Goal: Information Seeking & Learning: Learn about a topic

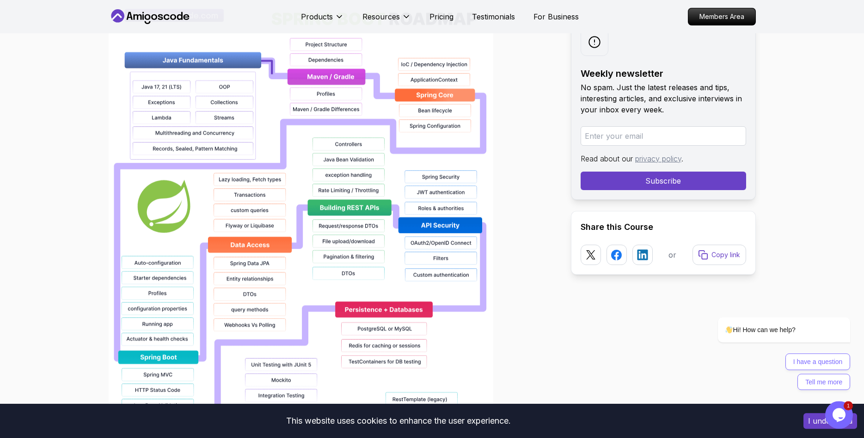
scroll to position [656, 0]
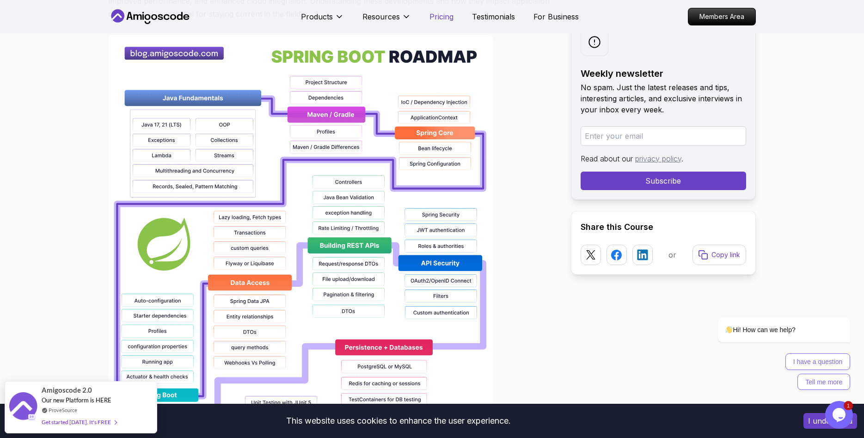
click at [440, 21] on p "Pricing" at bounding box center [442, 16] width 24 height 11
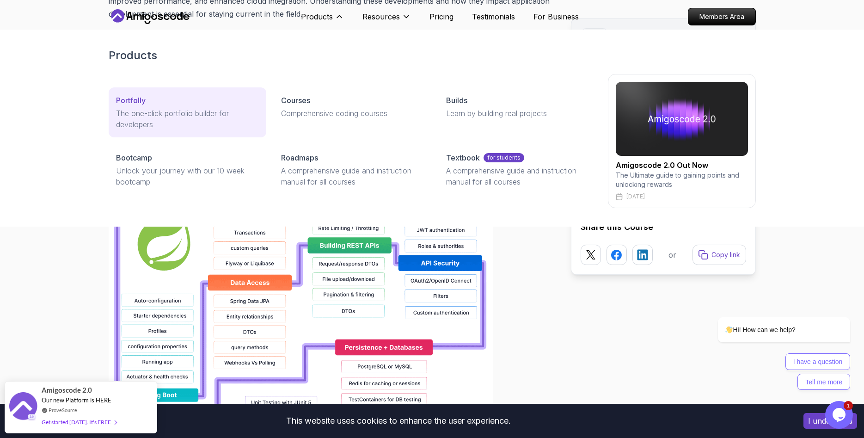
click at [225, 112] on p "The one-click portfolio builder for developers" at bounding box center [187, 119] width 143 height 22
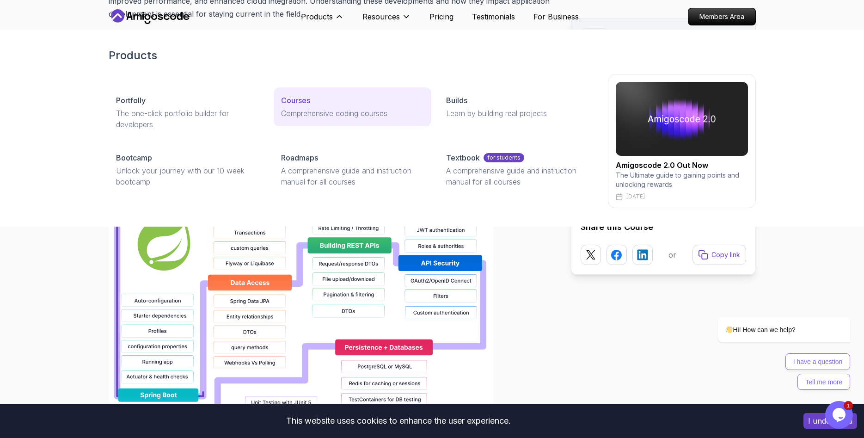
click at [304, 115] on p "Comprehensive coding courses" at bounding box center [352, 113] width 143 height 11
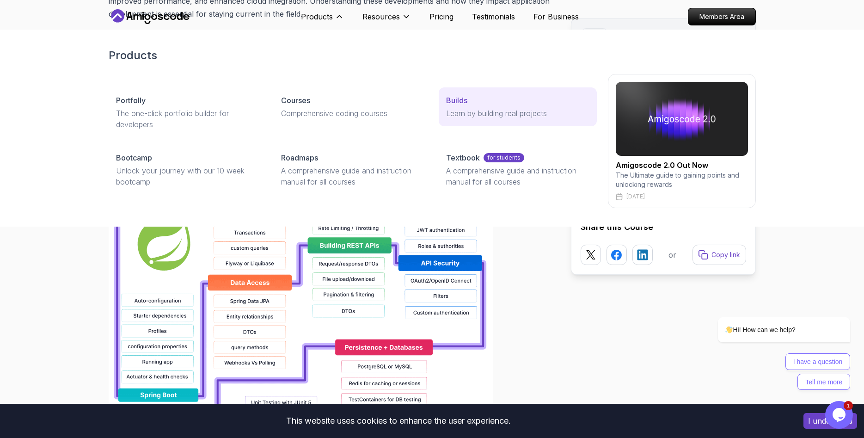
click at [485, 111] on p "Learn by building real projects" at bounding box center [517, 113] width 143 height 11
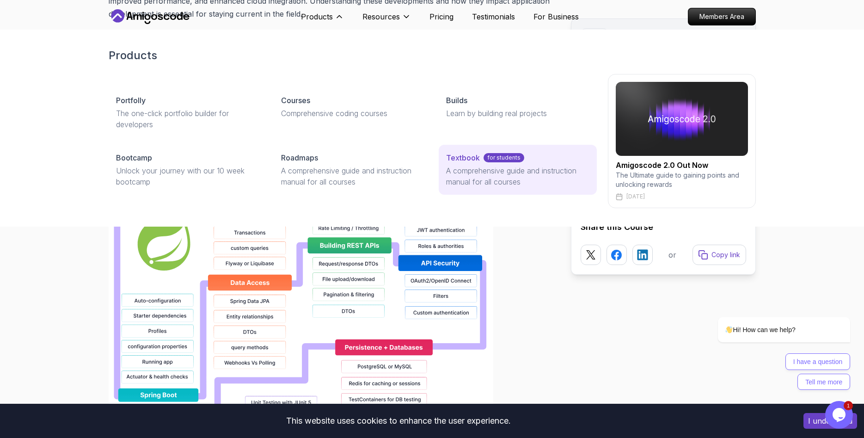
click at [503, 178] on p "A comprehensive guide and instruction manual for all courses" at bounding box center [517, 176] width 143 height 22
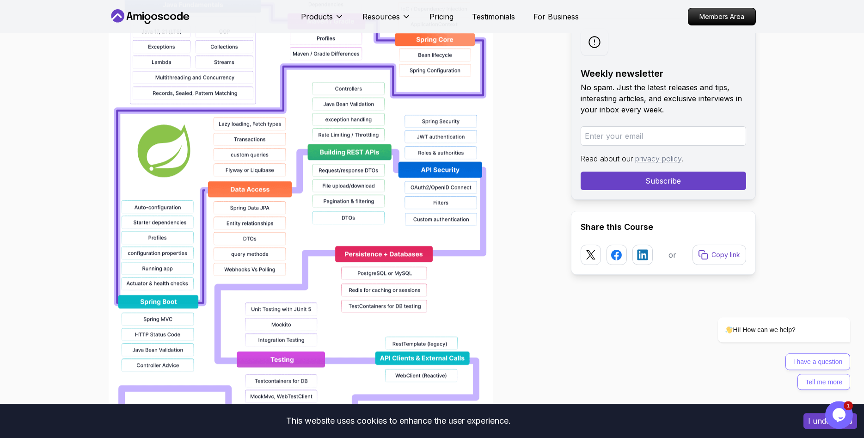
scroll to position [750, 0]
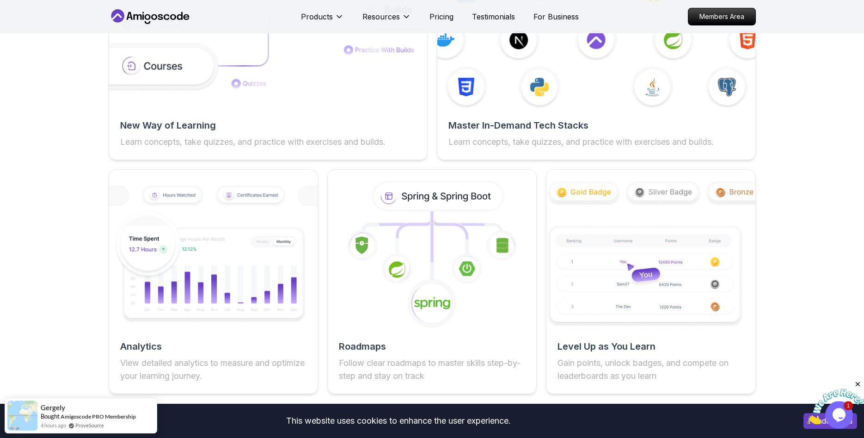
scroll to position [1553, 0]
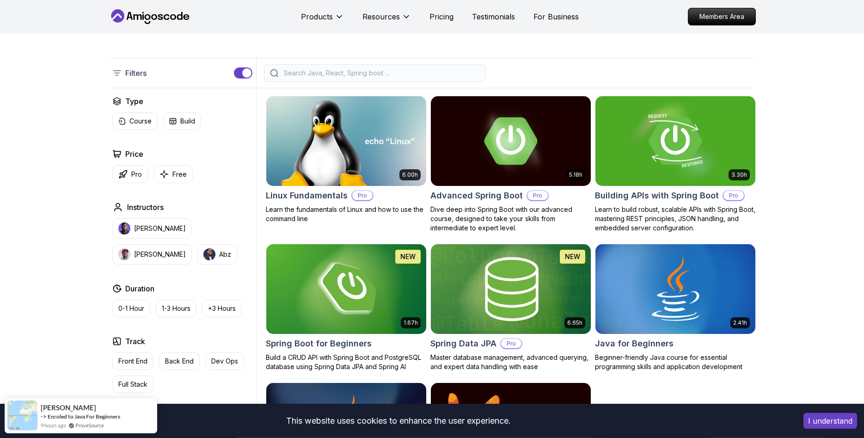
scroll to position [189, 0]
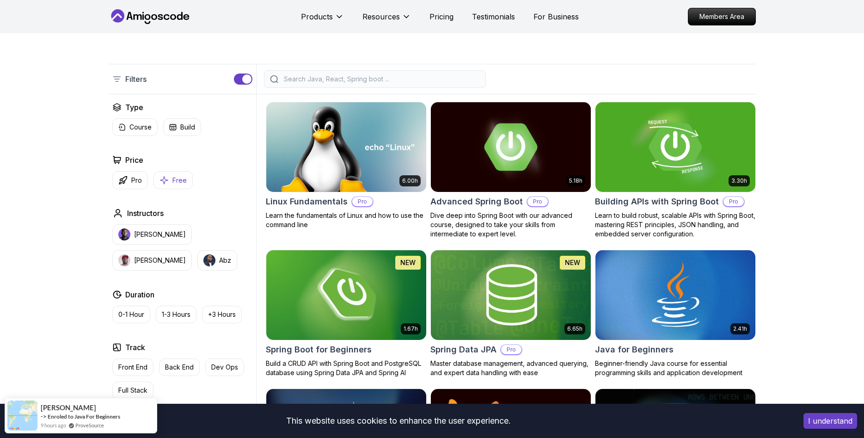
click at [164, 185] on icon "button" at bounding box center [164, 180] width 9 height 10
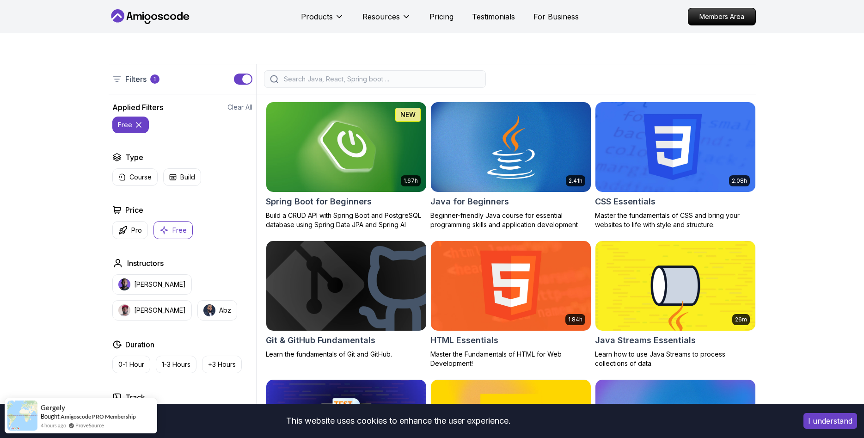
click at [139, 123] on icon at bounding box center [138, 124] width 9 height 9
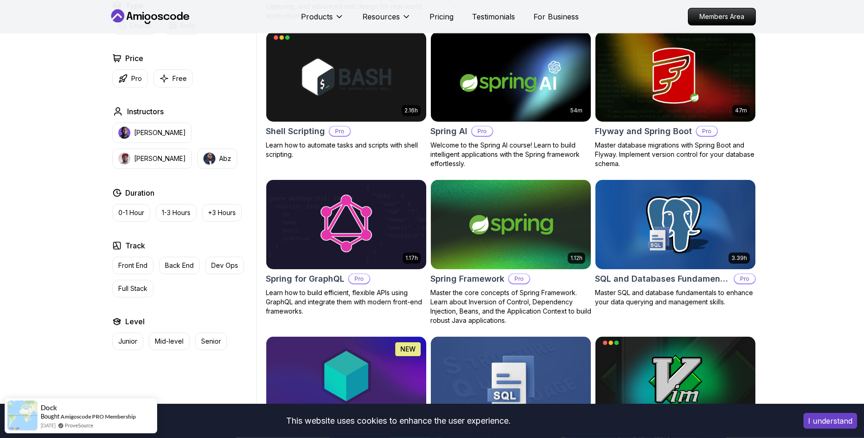
scroll to position [2170, 0]
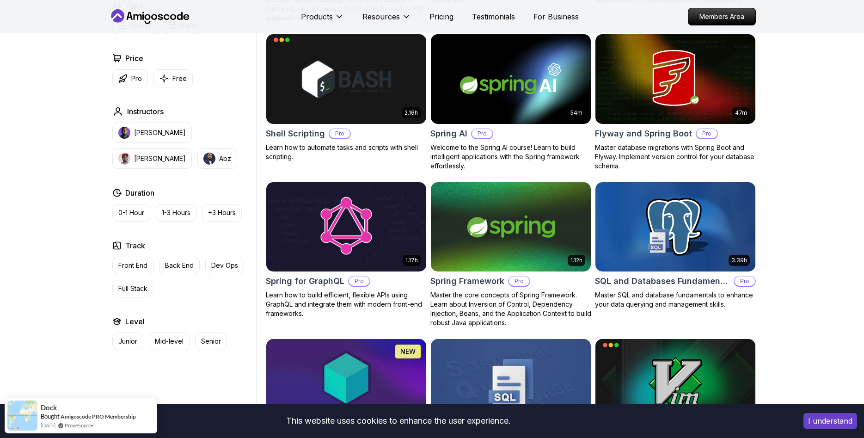
click at [519, 236] on img at bounding box center [511, 227] width 168 height 94
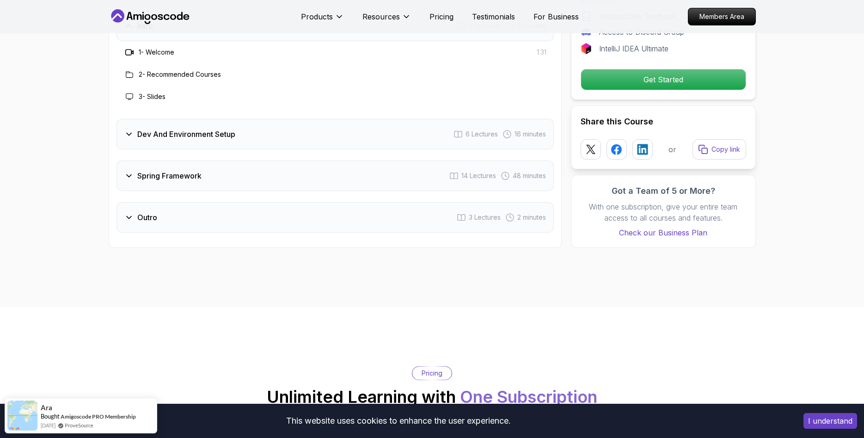
scroll to position [1227, 0]
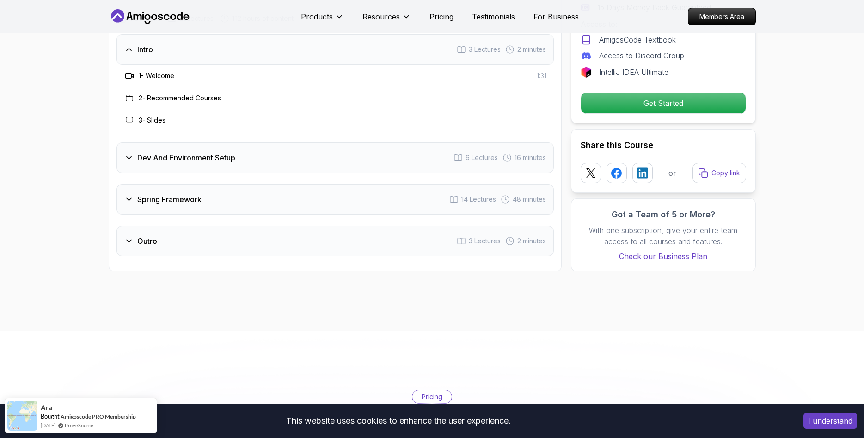
click at [286, 198] on div "Spring Framework 14 Lectures 48 minutes" at bounding box center [336, 199] width 438 height 31
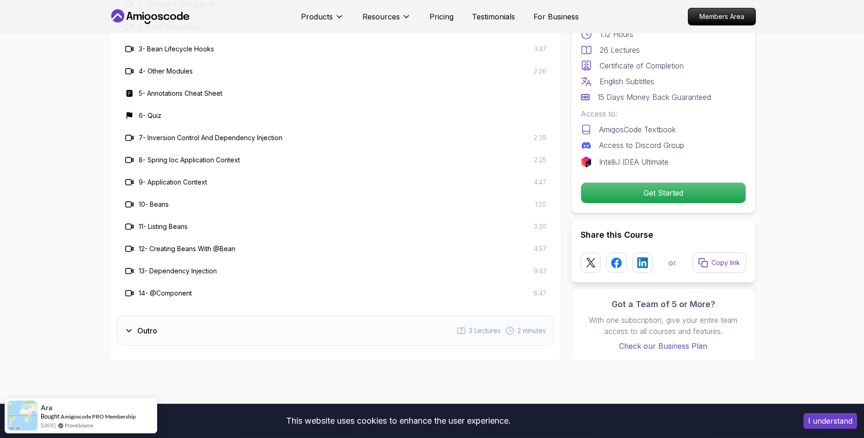
scroll to position [1415, 0]
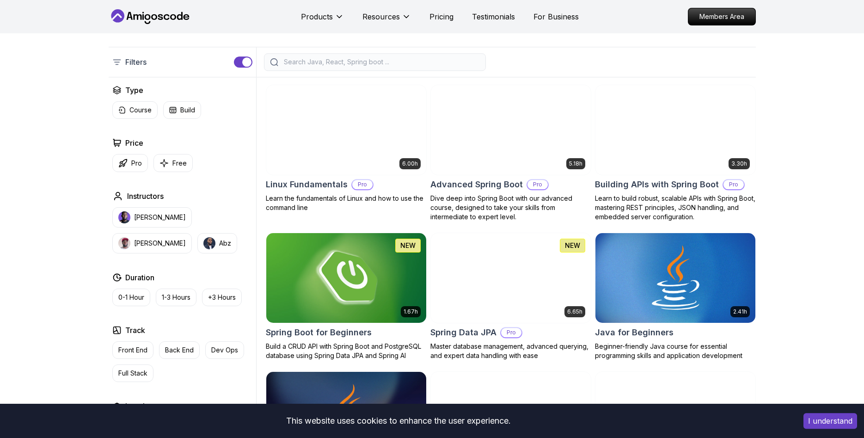
scroll to position [201, 0]
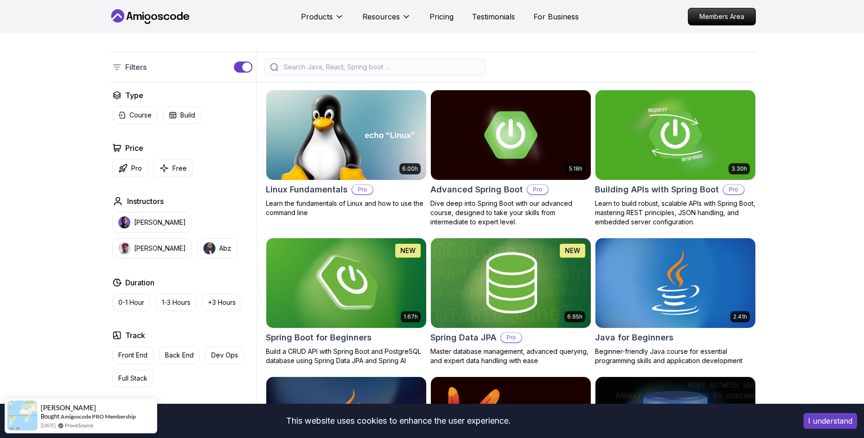
click at [360, 295] on img at bounding box center [346, 283] width 168 height 94
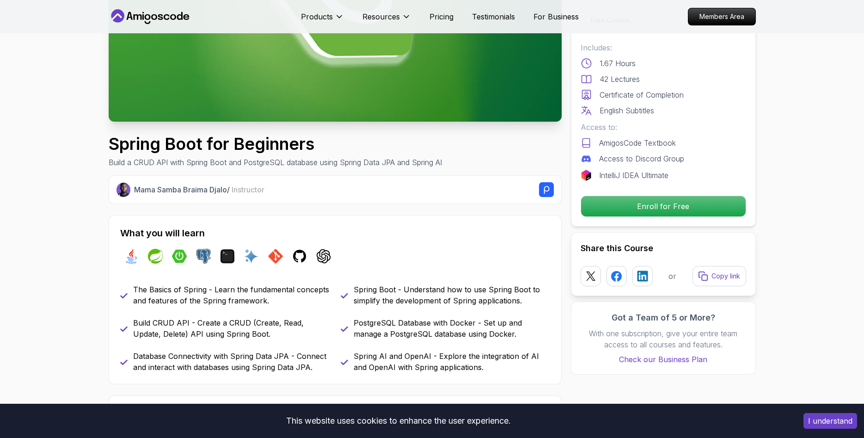
scroll to position [283, 0]
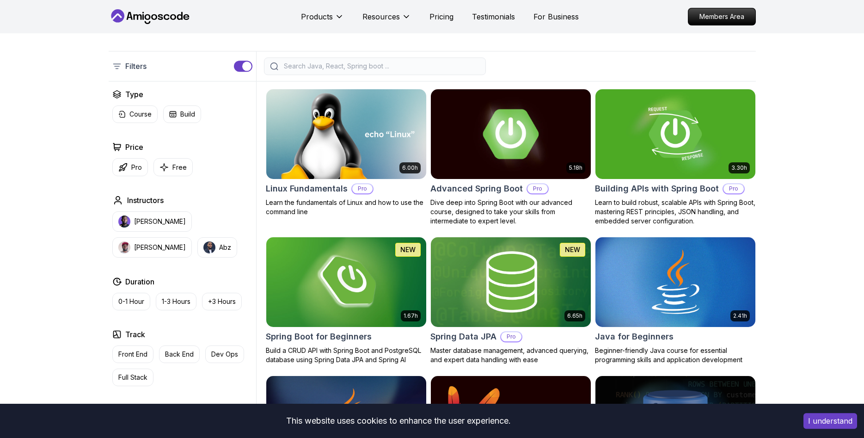
scroll to position [201, 0]
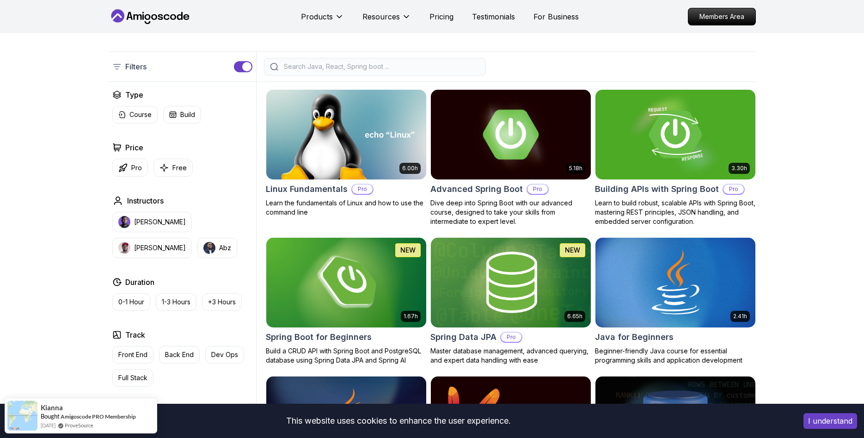
click at [528, 130] on img at bounding box center [511, 134] width 168 height 94
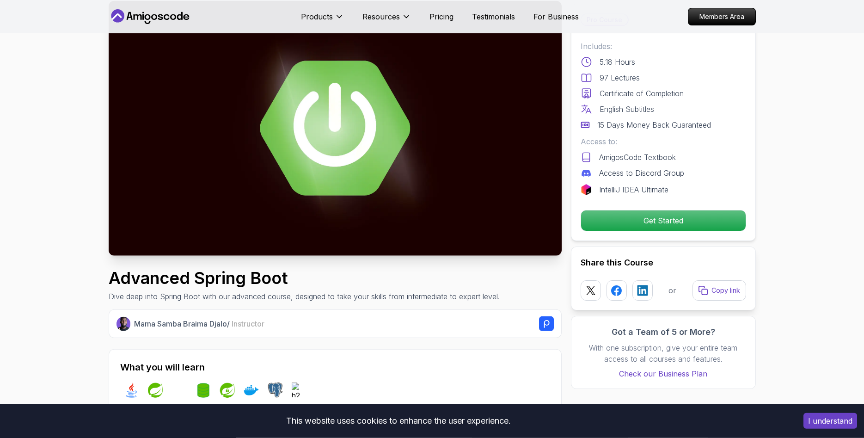
scroll to position [377, 0]
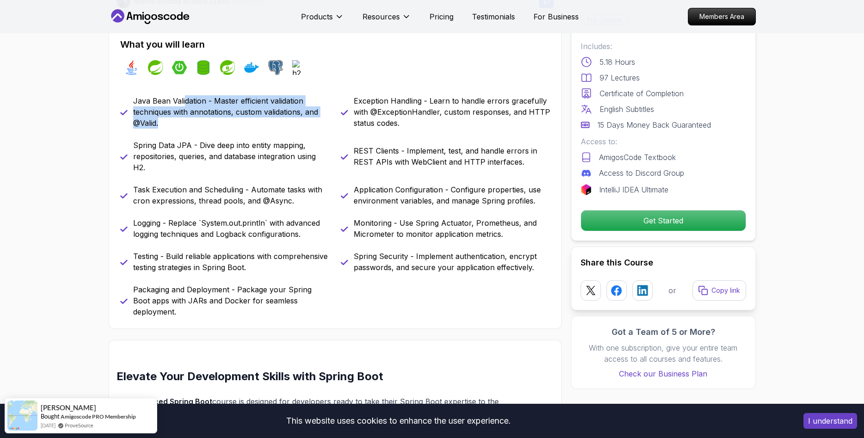
drag, startPoint x: 185, startPoint y: 101, endPoint x: 216, endPoint y: 120, distance: 35.9
click at [216, 120] on p "Java Bean Validation - Master efficient validation techniques with annotations,…" at bounding box center [231, 111] width 197 height 33
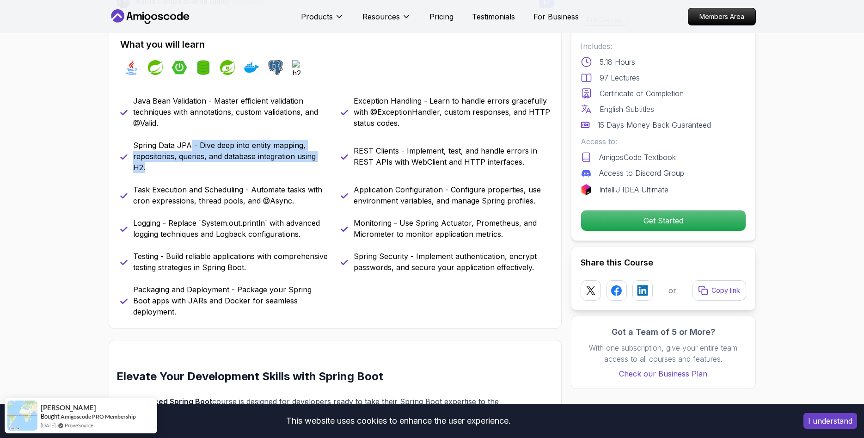
drag, startPoint x: 188, startPoint y: 148, endPoint x: 232, endPoint y: 167, distance: 47.6
click at [232, 167] on p "Spring Data JPA - Dive deep into entity mapping, repositories, queries, and dat…" at bounding box center [231, 156] width 197 height 33
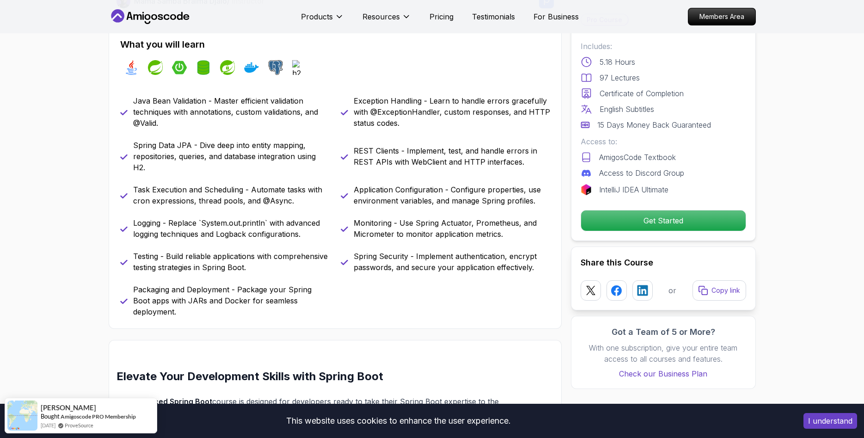
click at [232, 170] on p "Spring Data JPA - Dive deep into entity mapping, repositories, queries, and dat…" at bounding box center [231, 156] width 197 height 33
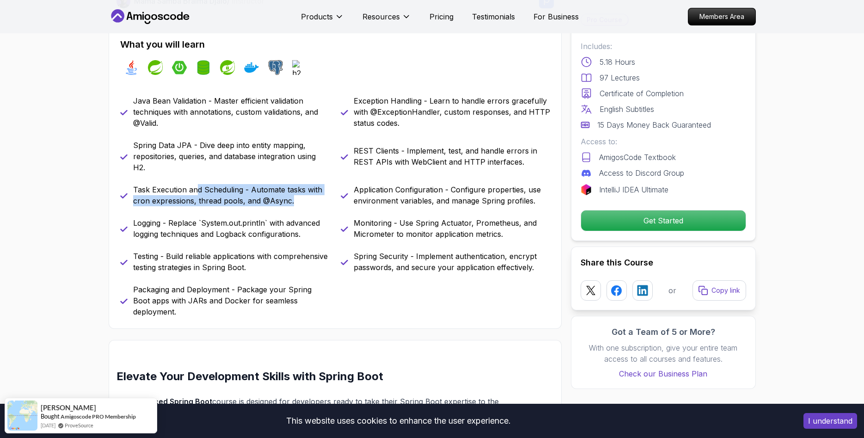
drag, startPoint x: 196, startPoint y: 189, endPoint x: 303, endPoint y: 205, distance: 108.1
click at [303, 205] on p "Task Execution and Scheduling - Automate tasks with cron expressions, thread po…" at bounding box center [231, 195] width 197 height 22
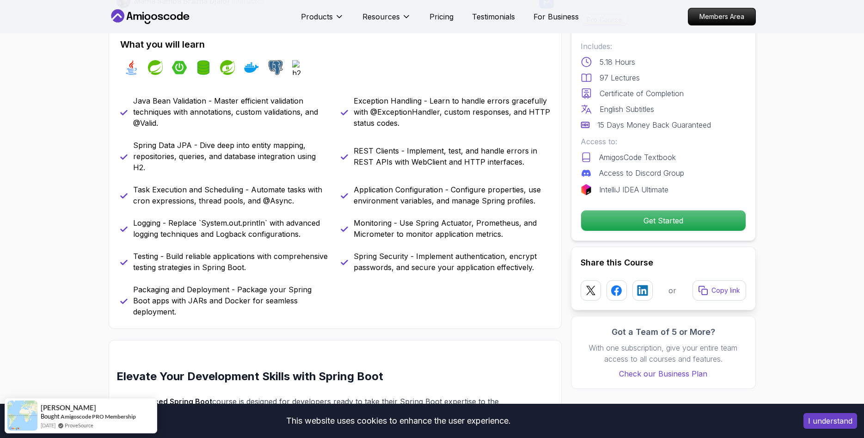
click at [303, 205] on p "Task Execution and Scheduling - Automate tasks with cron expressions, thread po…" at bounding box center [231, 195] width 197 height 22
drag, startPoint x: 180, startPoint y: 218, endPoint x: 327, endPoint y: 238, distance: 148.0
click at [327, 238] on p "Logging - Replace `System.out.println` with advanced logging techniques and Log…" at bounding box center [231, 228] width 197 height 22
click at [325, 238] on p "Logging - Replace `System.out.println` with advanced logging techniques and Log…" at bounding box center [231, 228] width 197 height 22
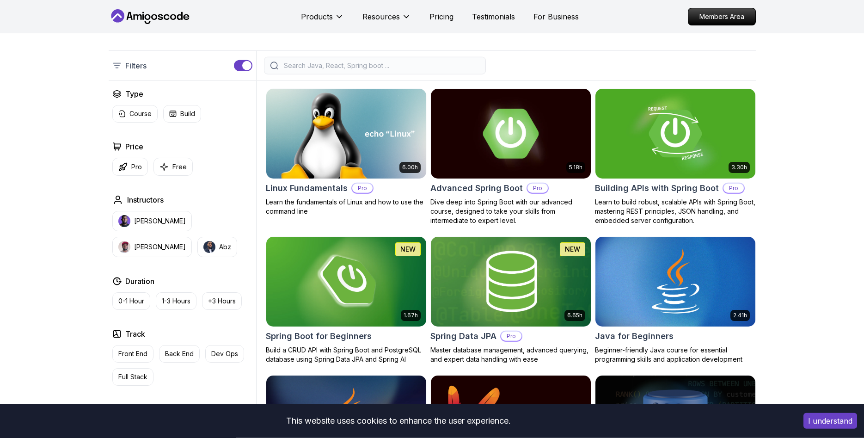
scroll to position [201, 0]
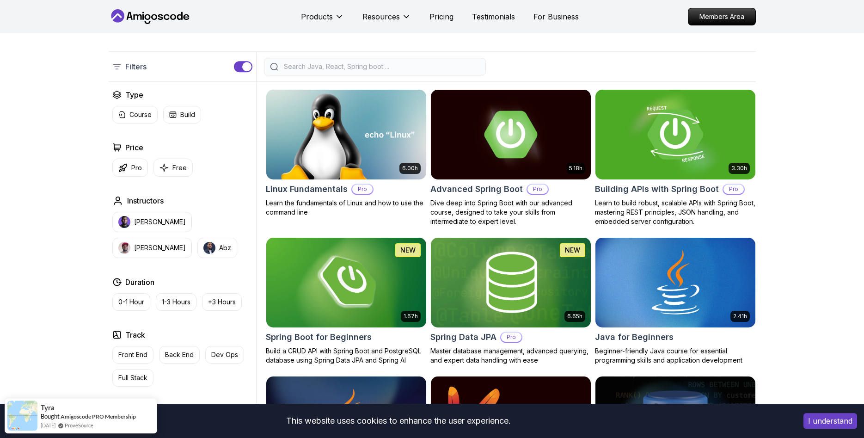
click at [677, 171] on img at bounding box center [676, 134] width 168 height 94
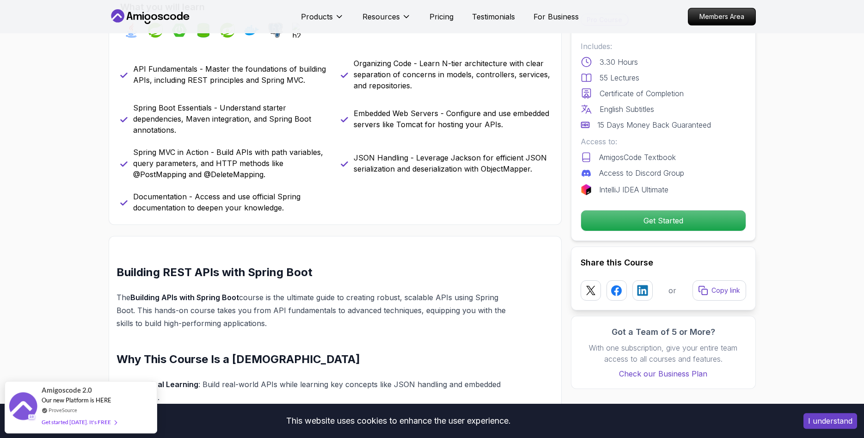
scroll to position [377, 0]
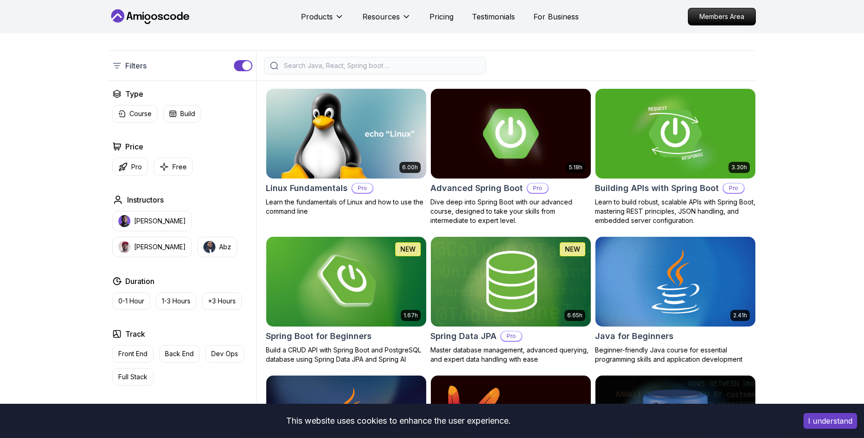
scroll to position [201, 0]
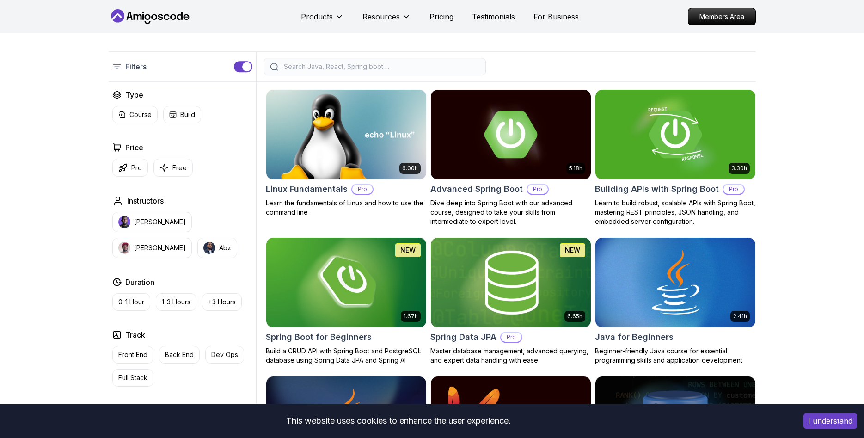
click at [493, 293] on img at bounding box center [511, 282] width 168 height 94
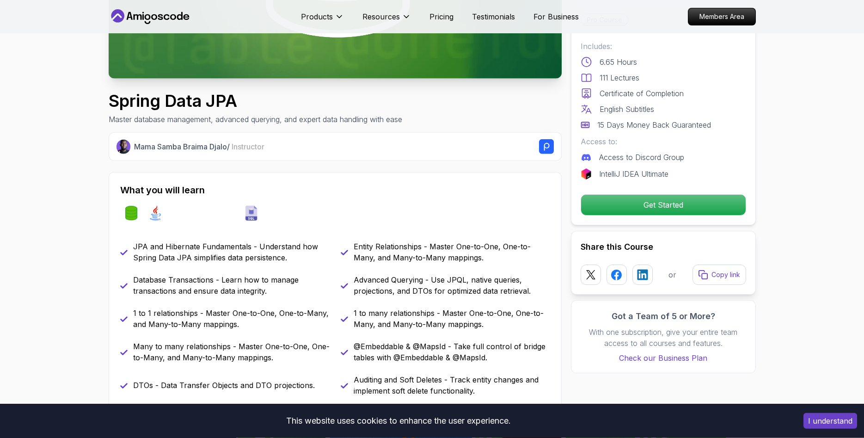
scroll to position [283, 0]
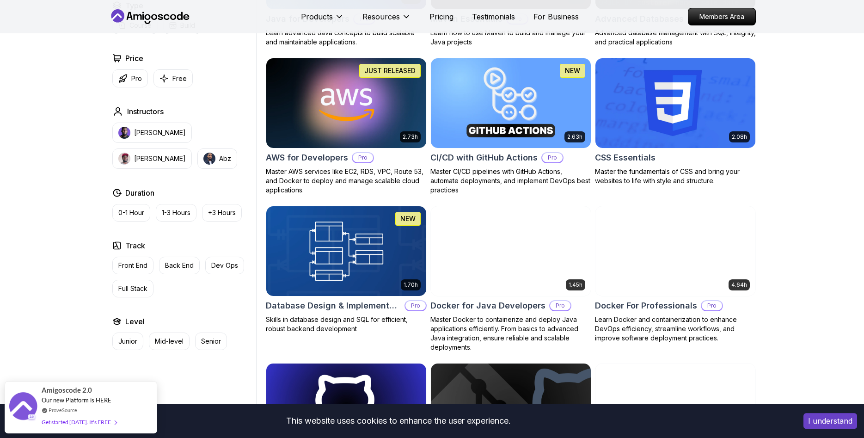
scroll to position [673, 0]
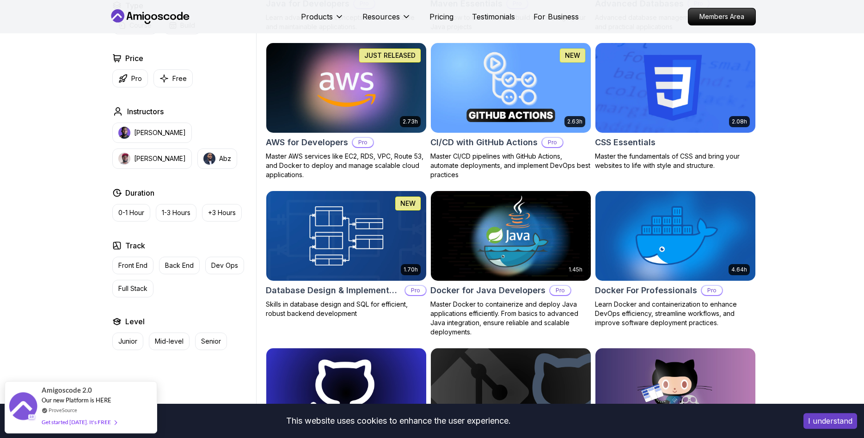
click at [370, 87] on img at bounding box center [346, 88] width 168 height 94
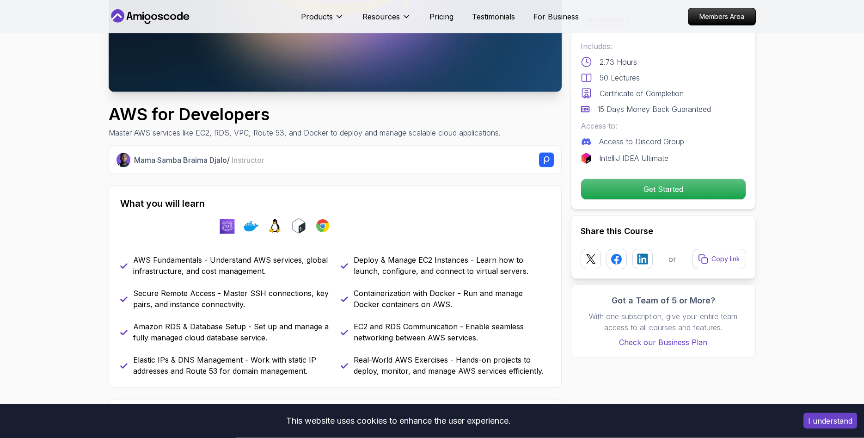
scroll to position [283, 0]
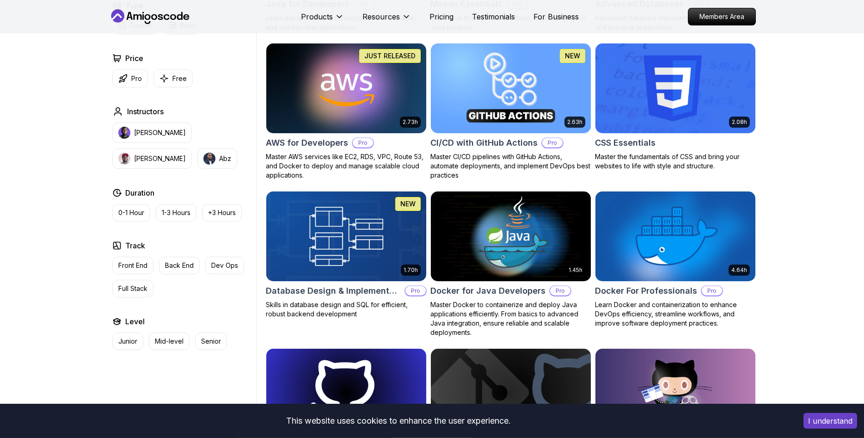
scroll to position [673, 0]
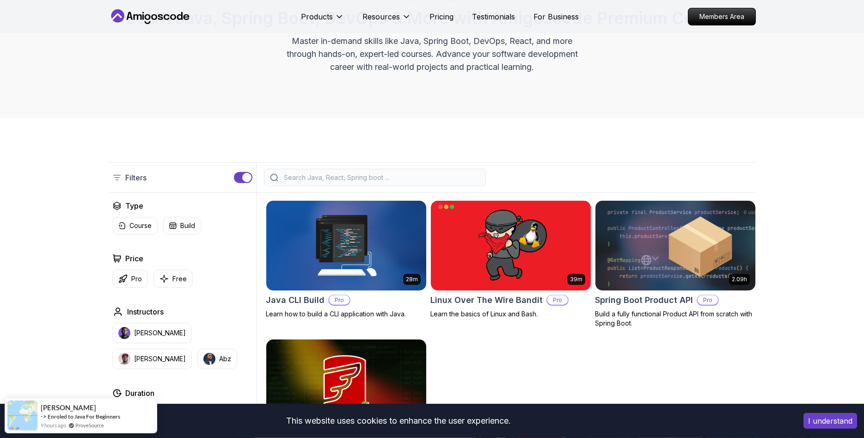
scroll to position [189, 0]
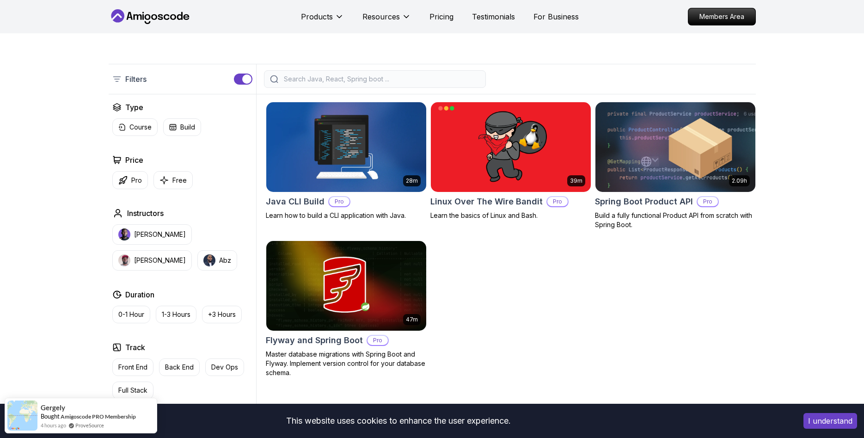
click at [359, 179] on img at bounding box center [346, 147] width 168 height 94
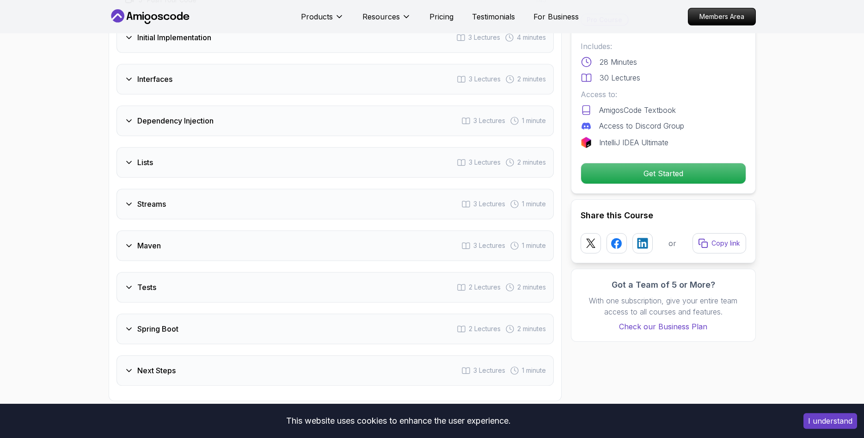
scroll to position [1321, 0]
click at [315, 124] on div "Dependency Injection 3 Lectures 1 minute" at bounding box center [336, 122] width 438 height 31
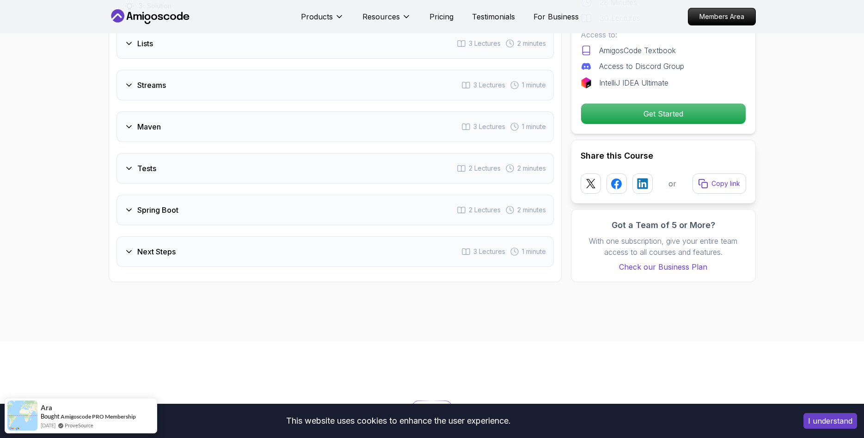
scroll to position [1415, 0]
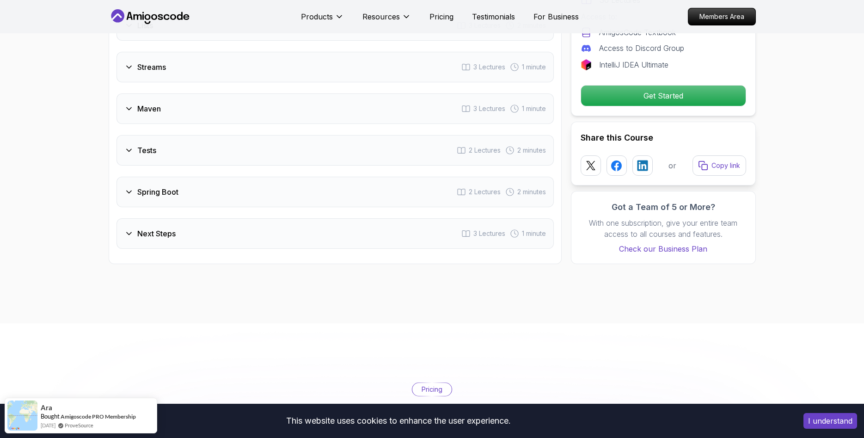
click at [326, 193] on div "Spring Boot 2 Lectures 2 minutes" at bounding box center [336, 192] width 438 height 31
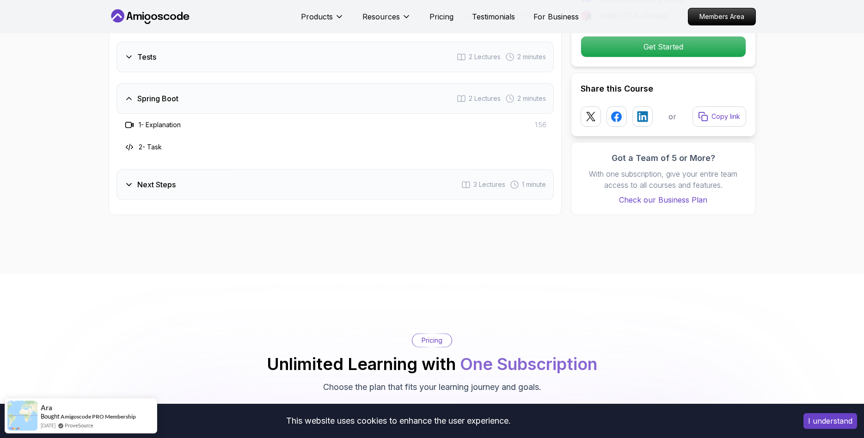
scroll to position [1443, 0]
click at [326, 183] on div "Next Steps 3 Lectures 1 minute" at bounding box center [336, 183] width 438 height 31
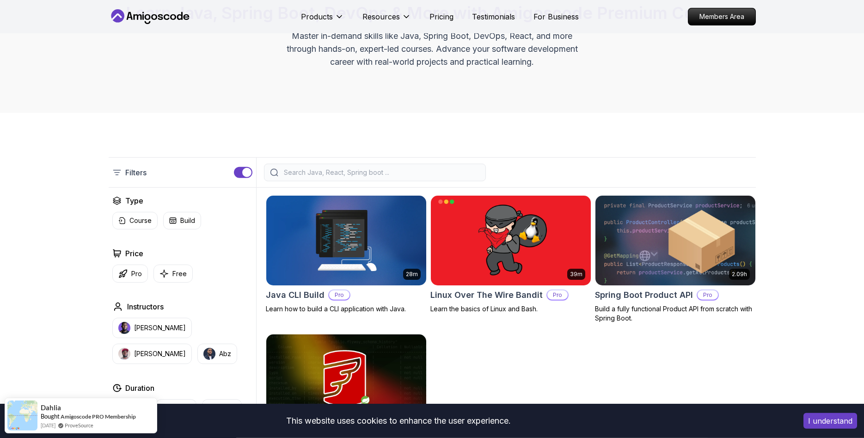
scroll to position [94, 0]
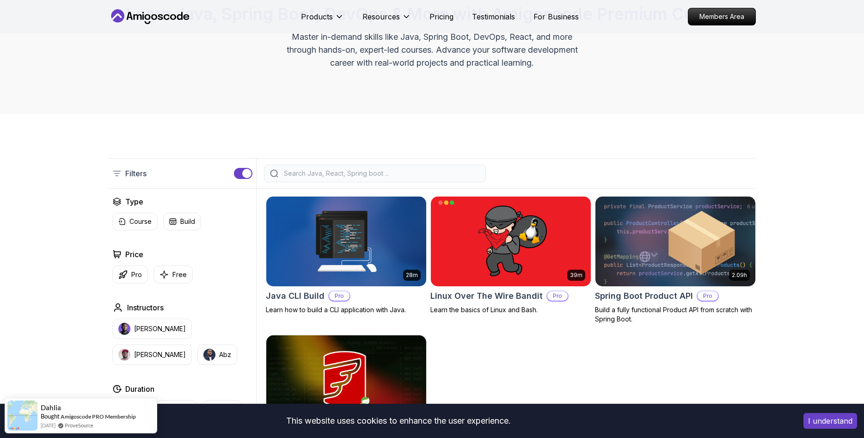
click at [680, 257] on img at bounding box center [676, 241] width 168 height 94
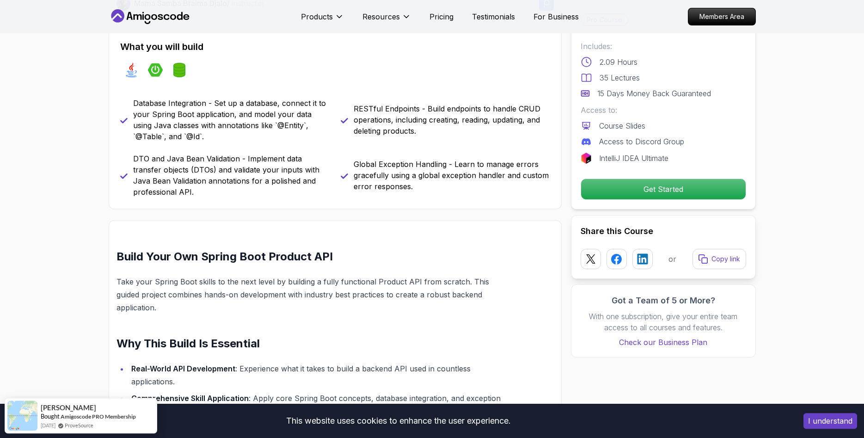
scroll to position [377, 0]
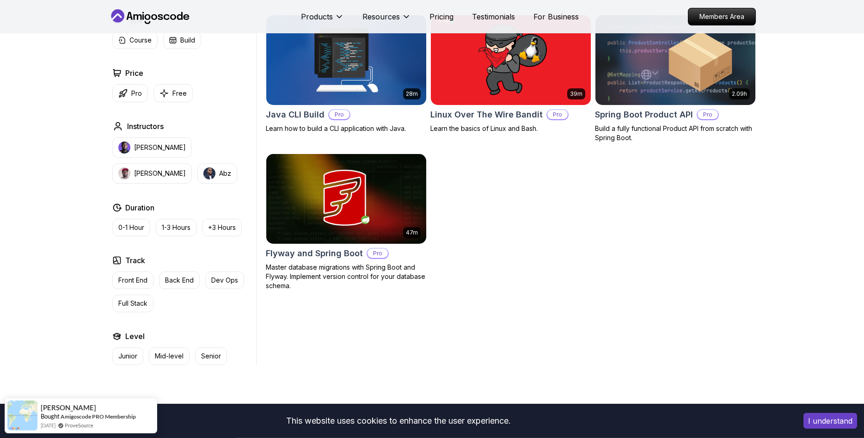
scroll to position [283, 0]
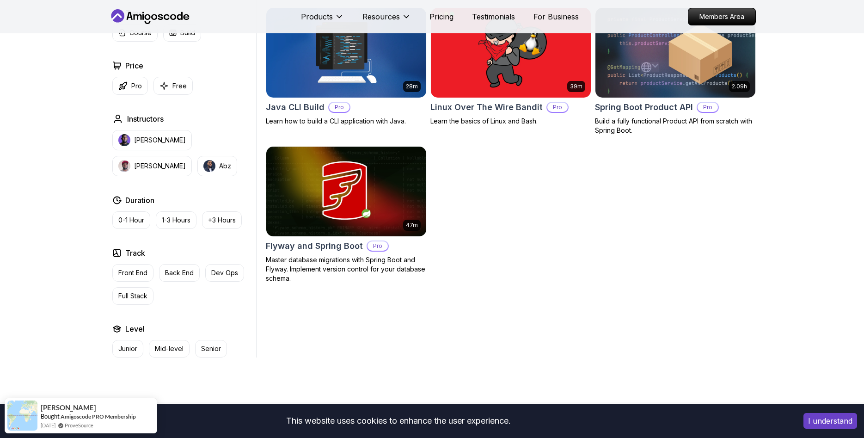
click at [346, 186] on img at bounding box center [346, 191] width 168 height 94
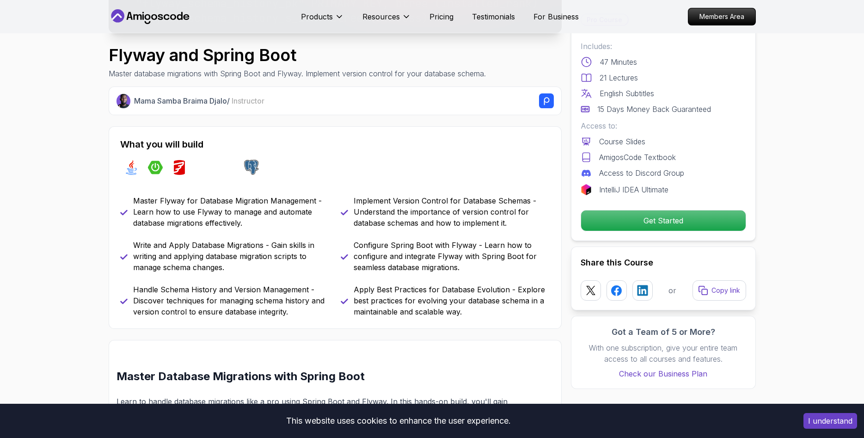
scroll to position [283, 0]
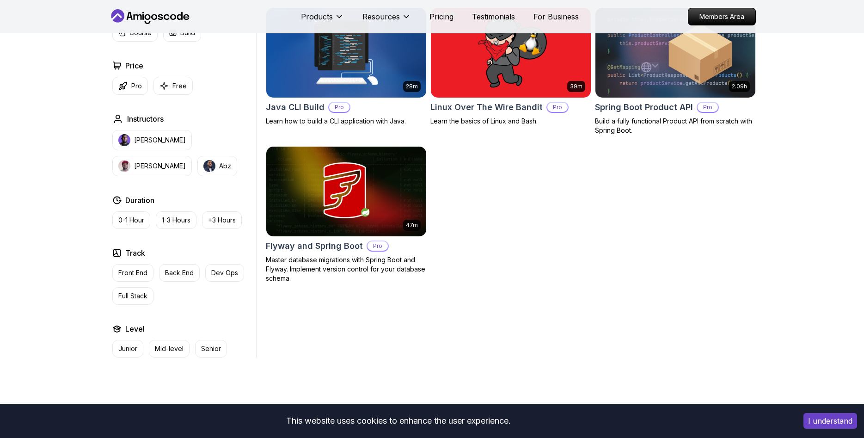
click at [382, 59] on img at bounding box center [346, 53] width 168 height 94
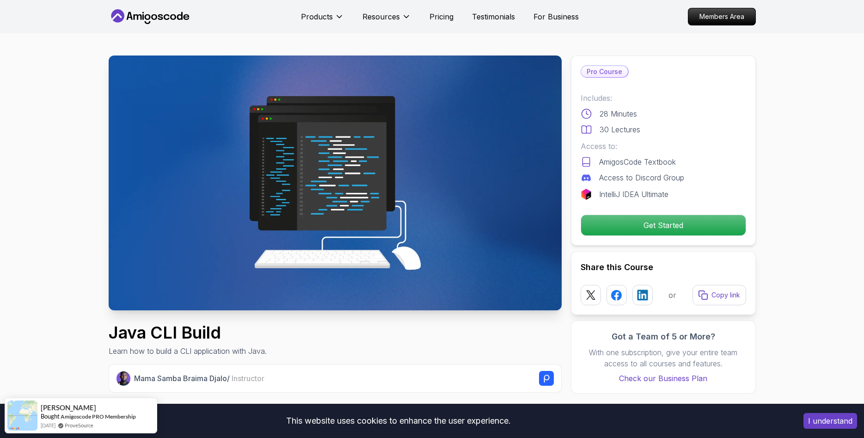
scroll to position [283, 0]
